Goal: Task Accomplishment & Management: Use online tool/utility

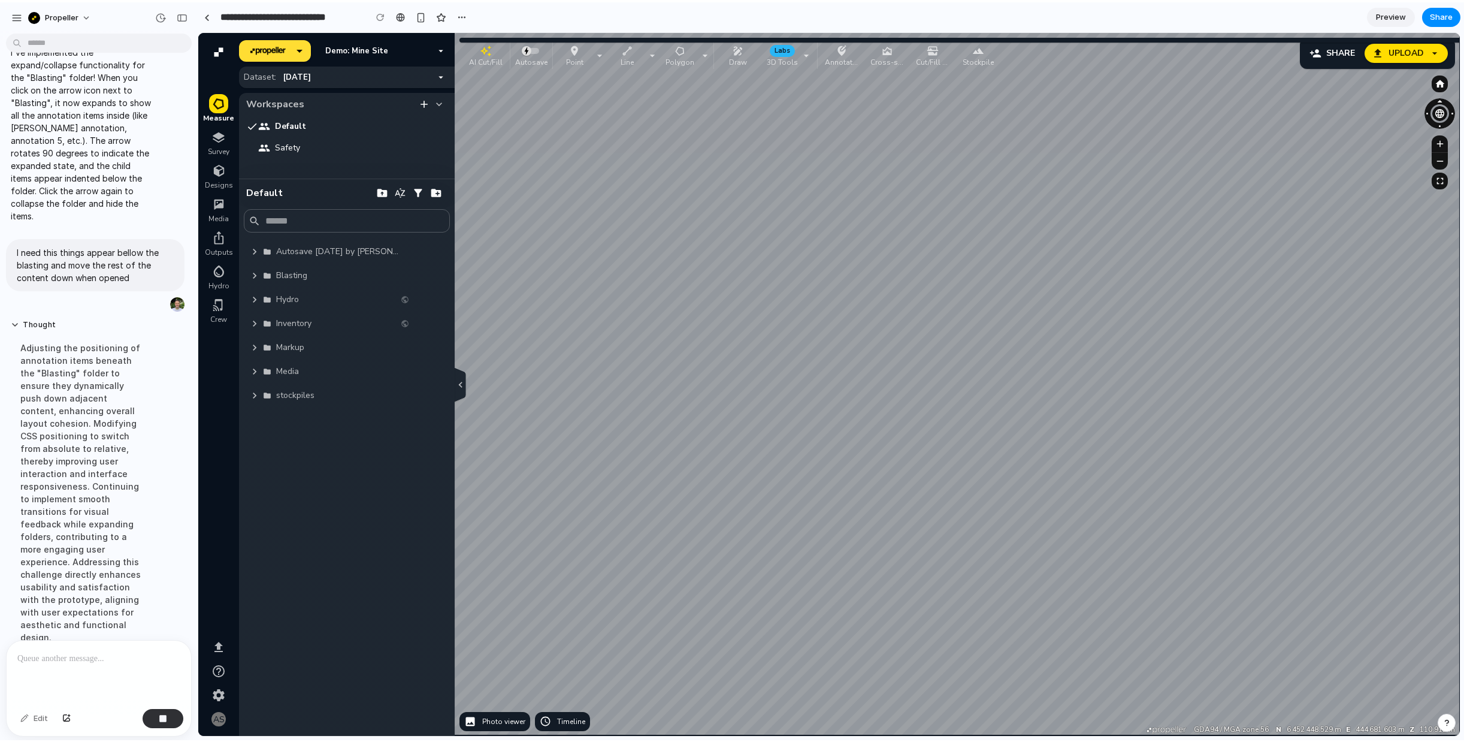
scroll to position [390, 0]
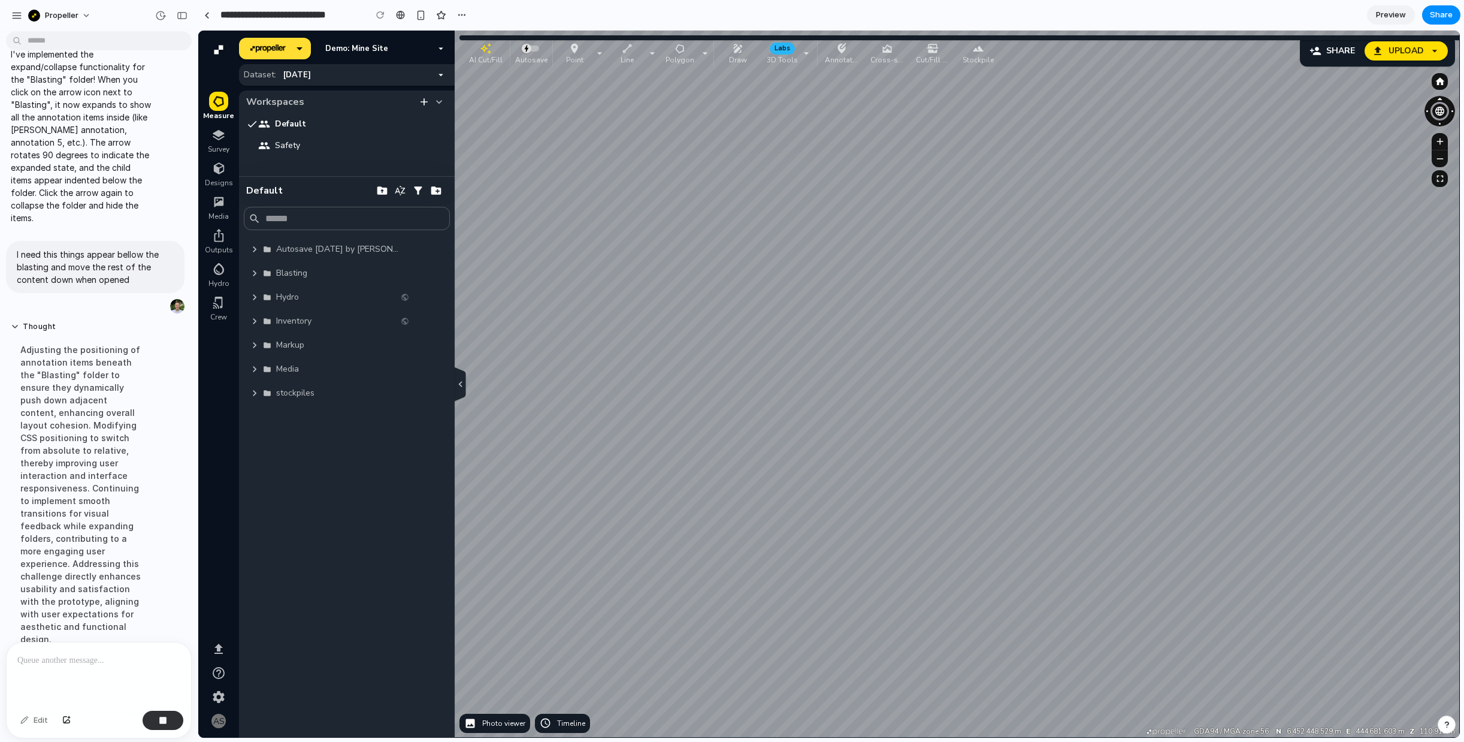
click at [252, 269] on icon "button" at bounding box center [255, 273] width 12 height 12
click at [253, 273] on icon "button" at bounding box center [255, 273] width 12 height 12
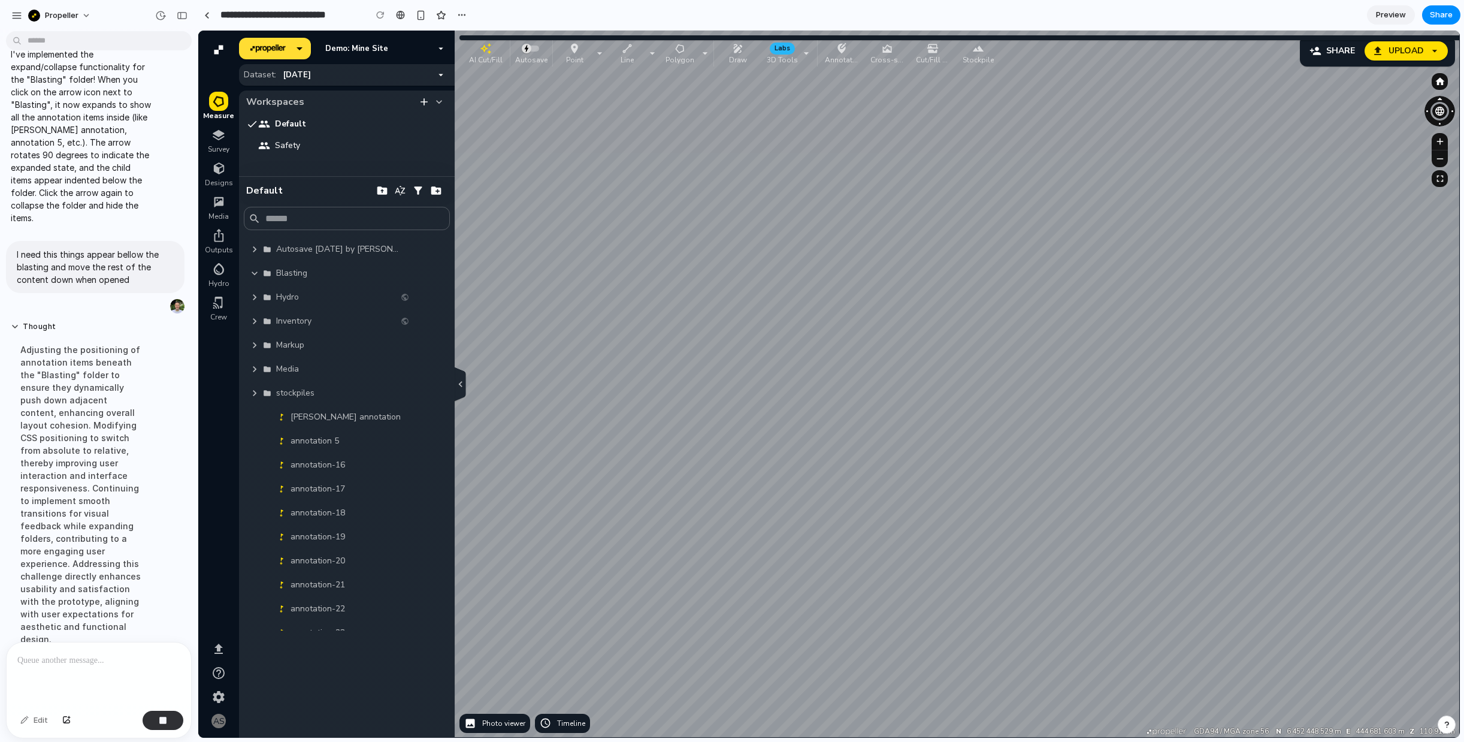
click at [252, 288] on div "Hydro" at bounding box center [347, 297] width 206 height 24
click at [252, 296] on icon "button" at bounding box center [255, 297] width 12 height 12
click at [252, 300] on icon "button" at bounding box center [255, 297] width 12 height 12
click at [254, 276] on icon "button" at bounding box center [255, 273] width 12 height 12
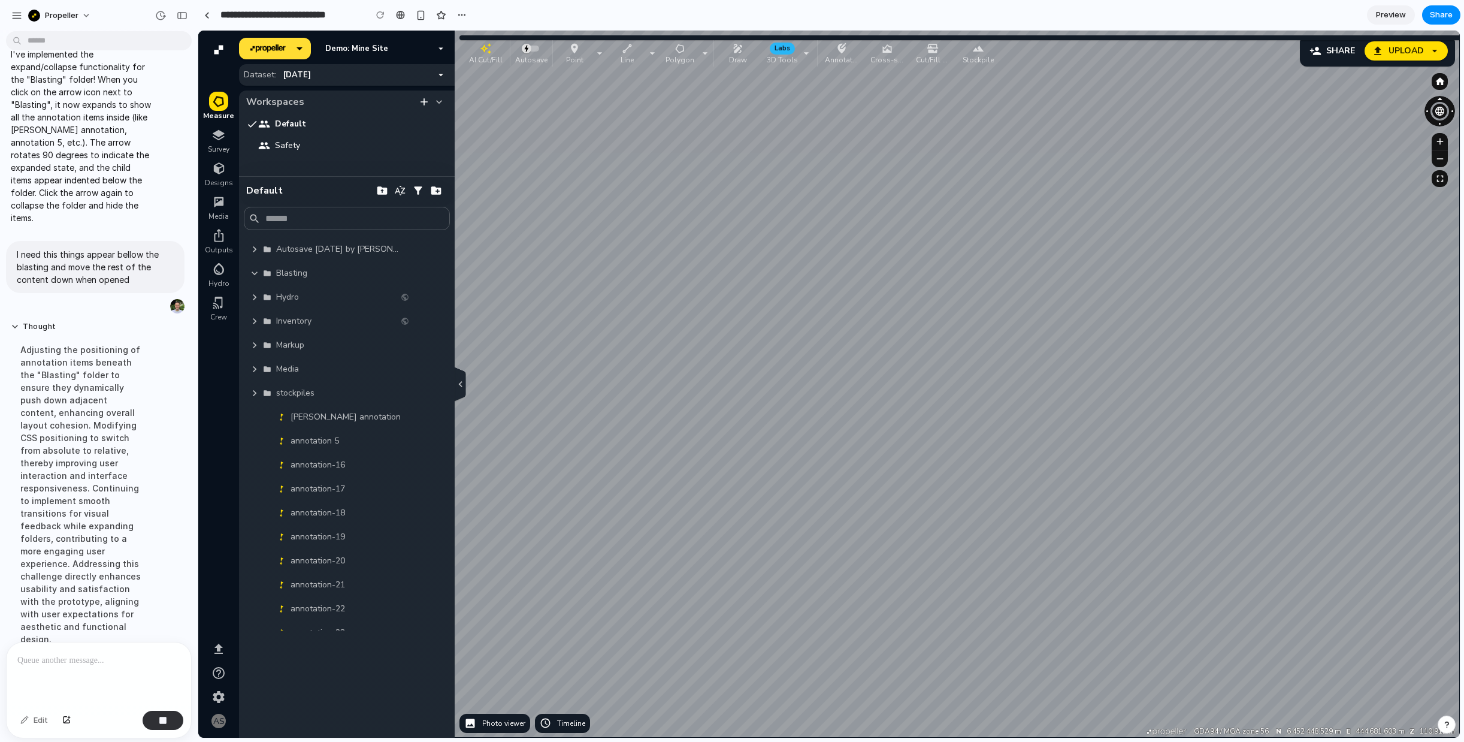
click at [254, 276] on icon "button" at bounding box center [255, 273] width 12 height 12
